Goal: Find specific page/section: Find specific page/section

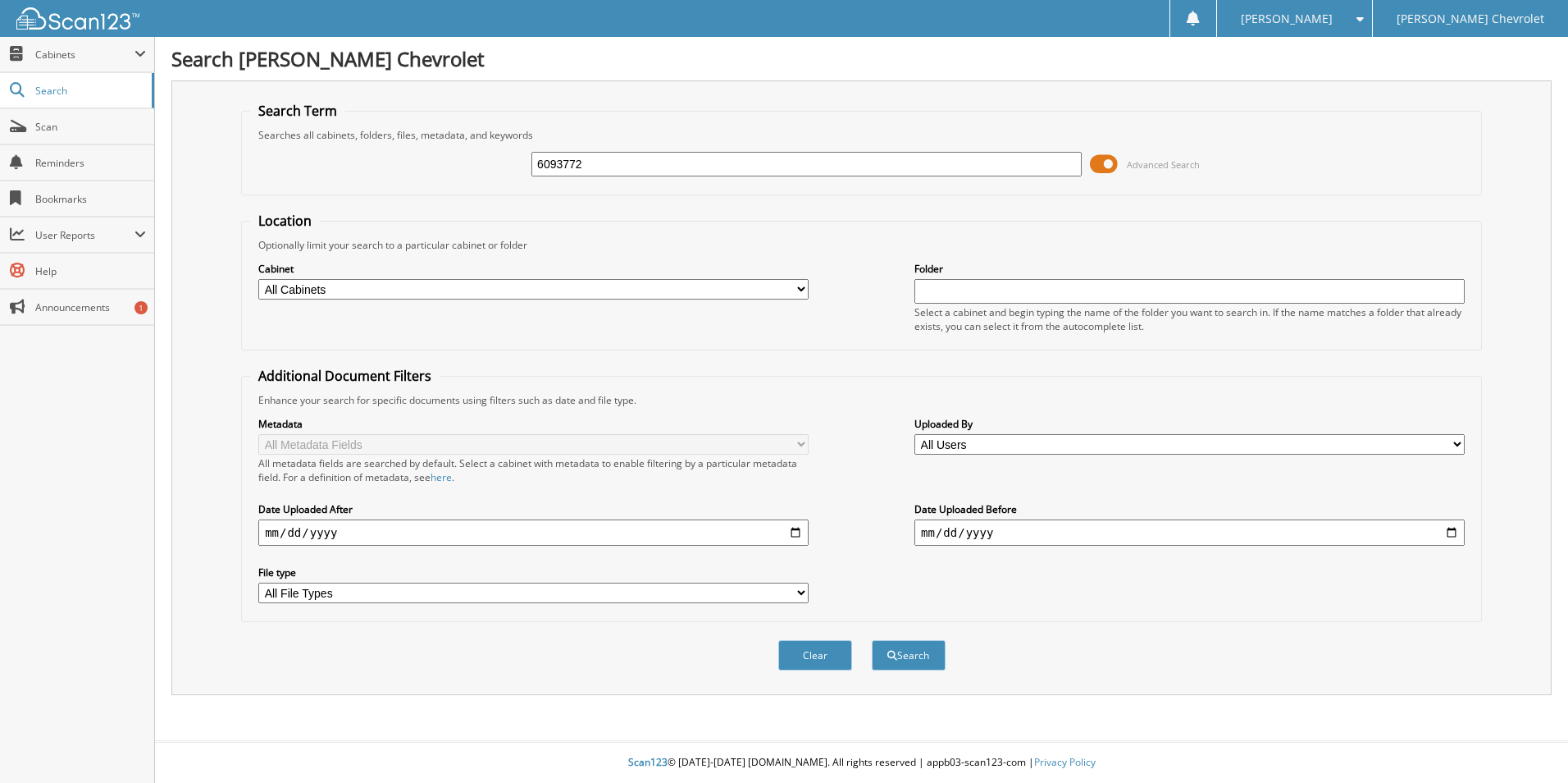
type input "6093772"
click at [872, 640] on button "Search" at bounding box center [909, 655] width 74 height 30
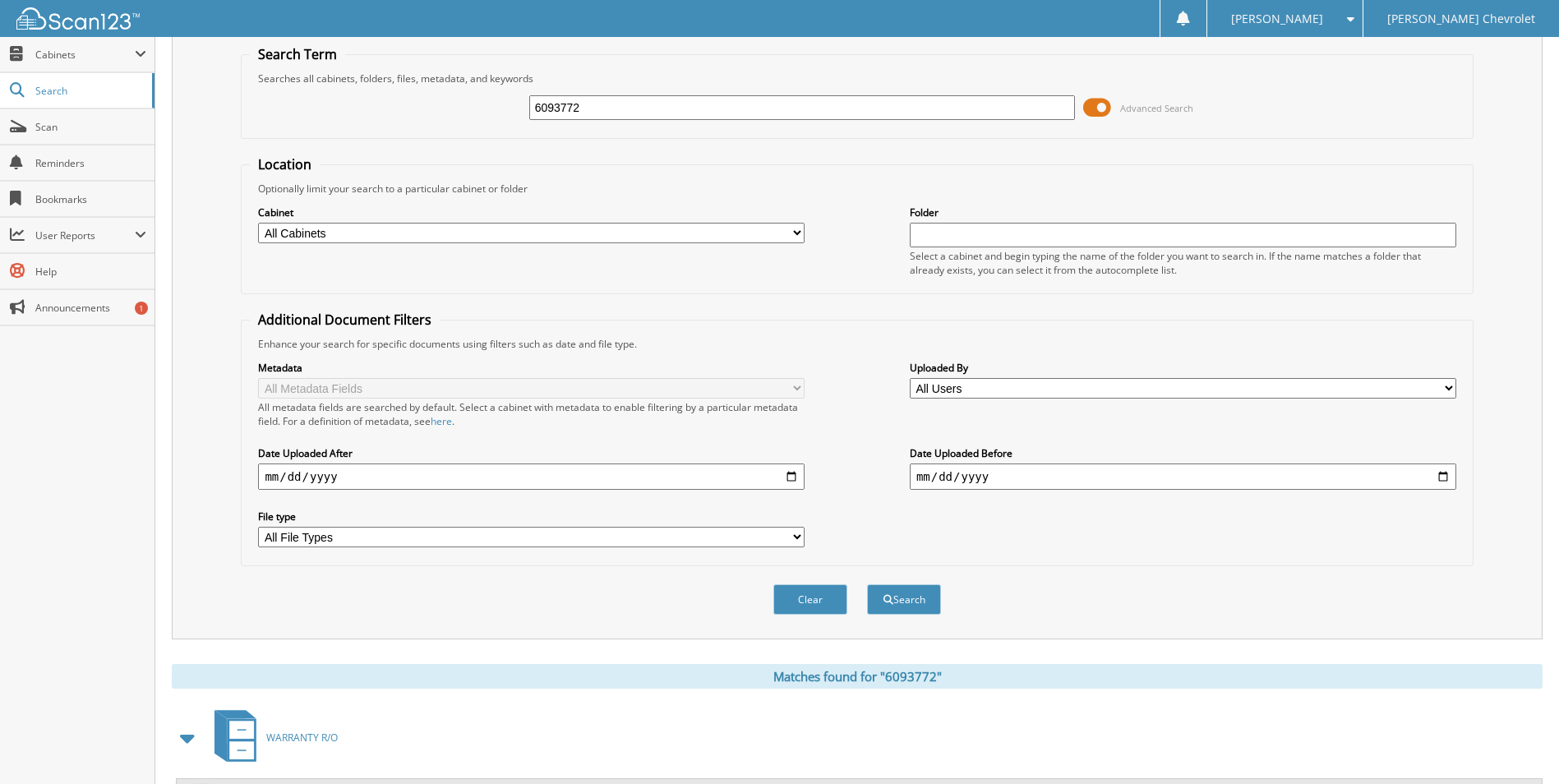
scroll to position [235, 0]
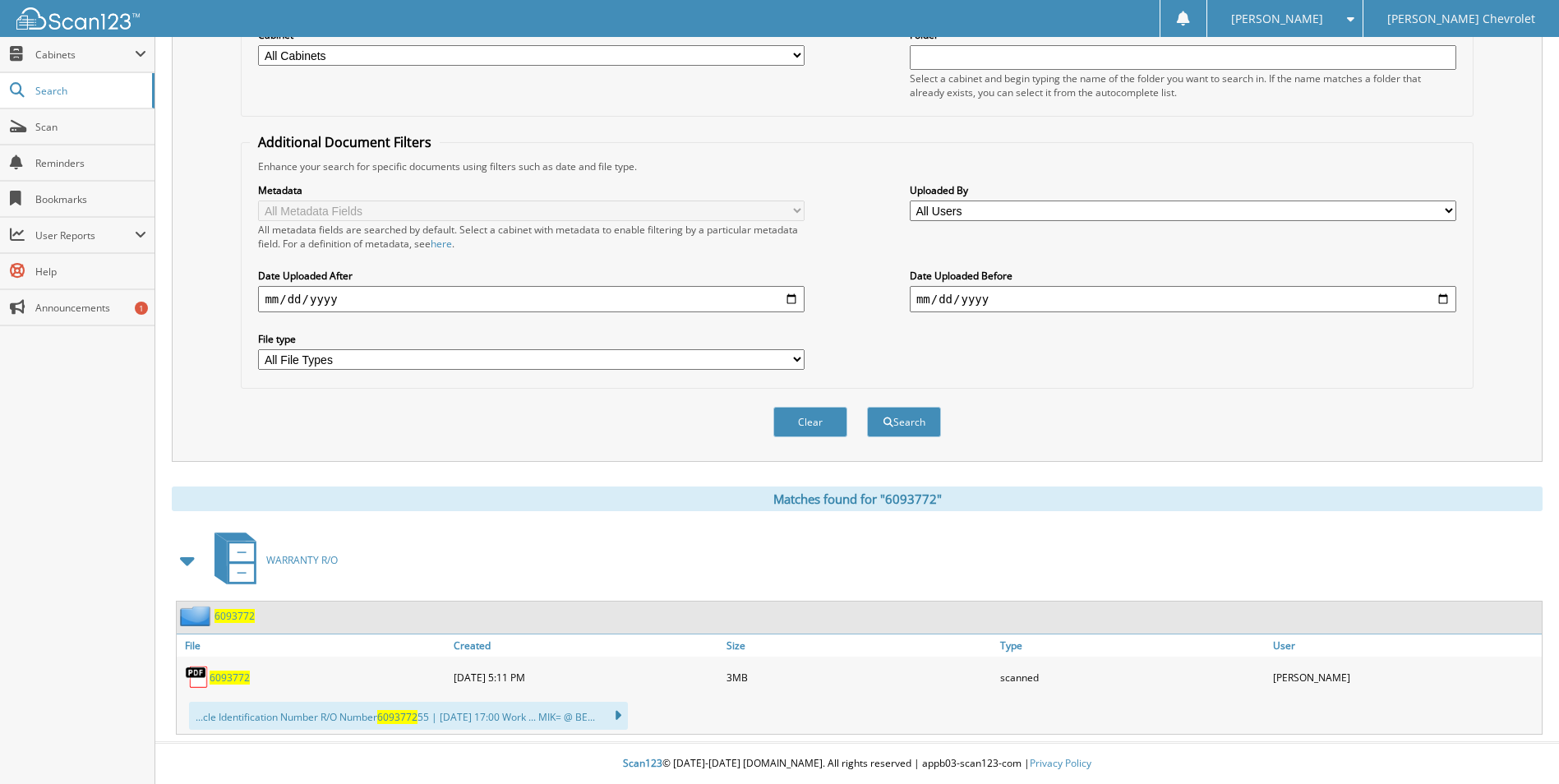
click at [235, 619] on span "6093772" at bounding box center [235, 615] width 41 height 14
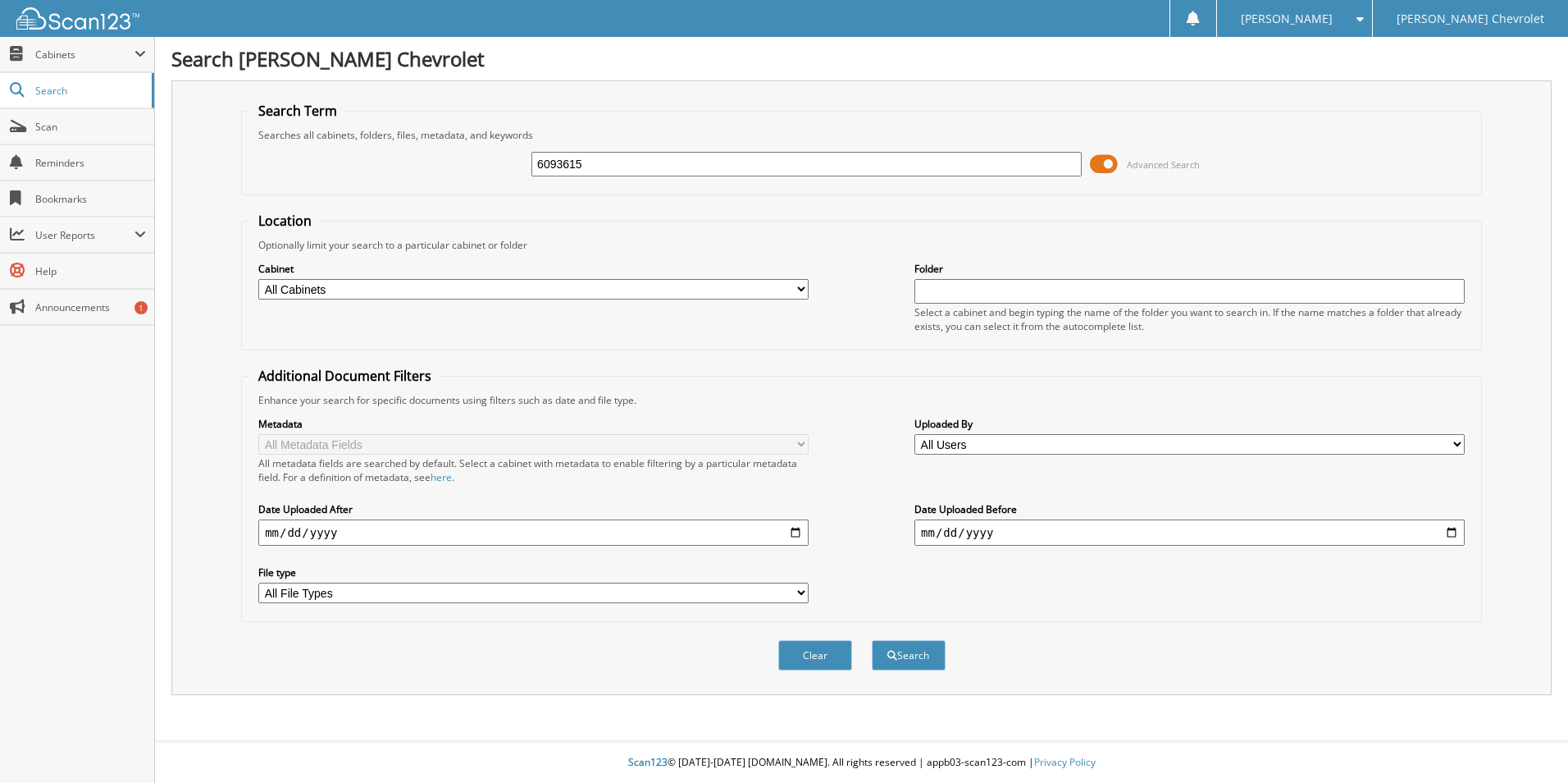
type input "6093615"
click at [872, 640] on button "Search" at bounding box center [909, 655] width 74 height 30
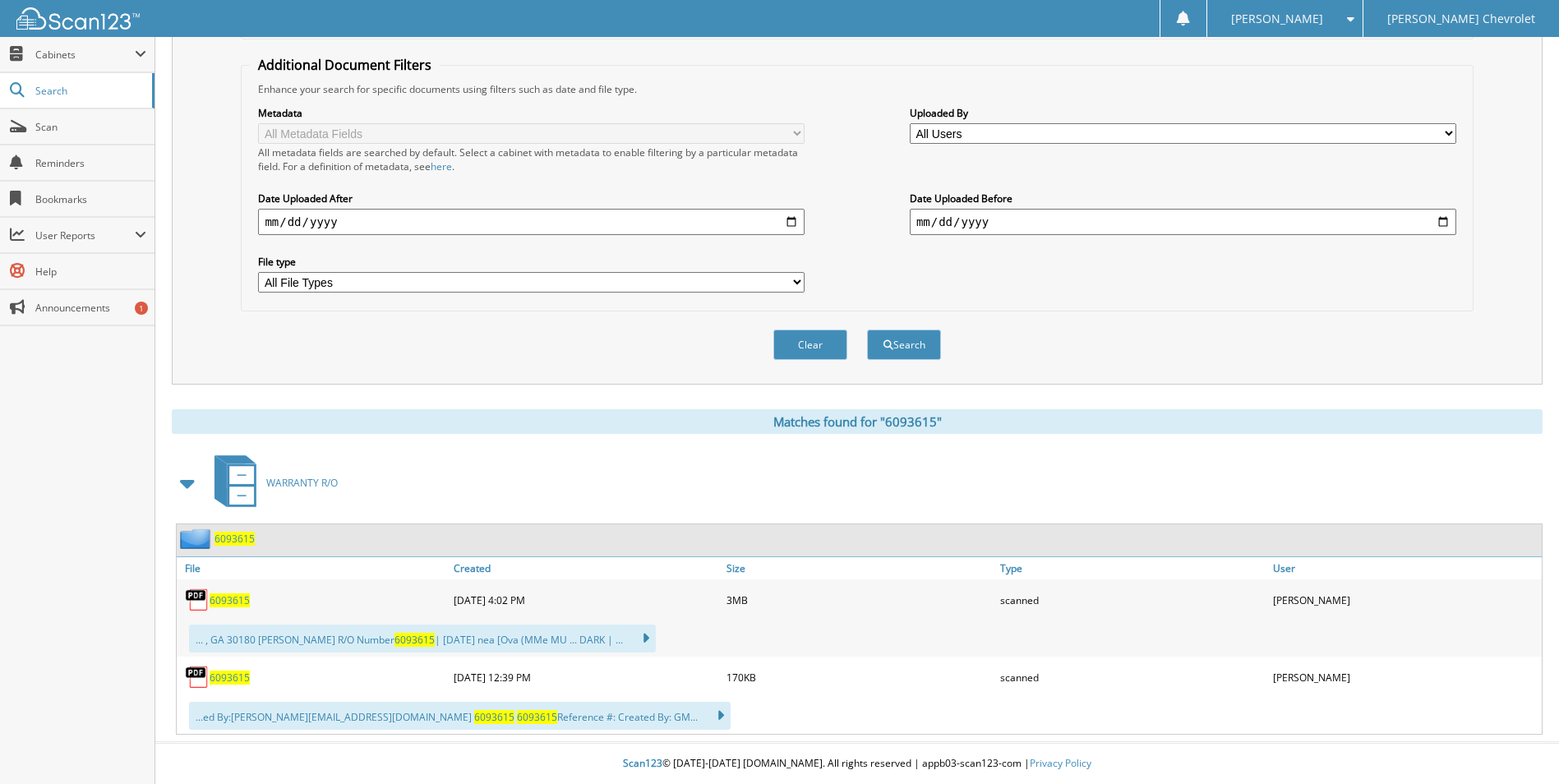
scroll to position [312, 0]
click at [225, 601] on span "6093615" at bounding box center [230, 600] width 41 height 14
click at [127, 136] on link "Scan" at bounding box center [77, 127] width 154 height 35
